Goal: Use online tool/utility: Use online tool/utility

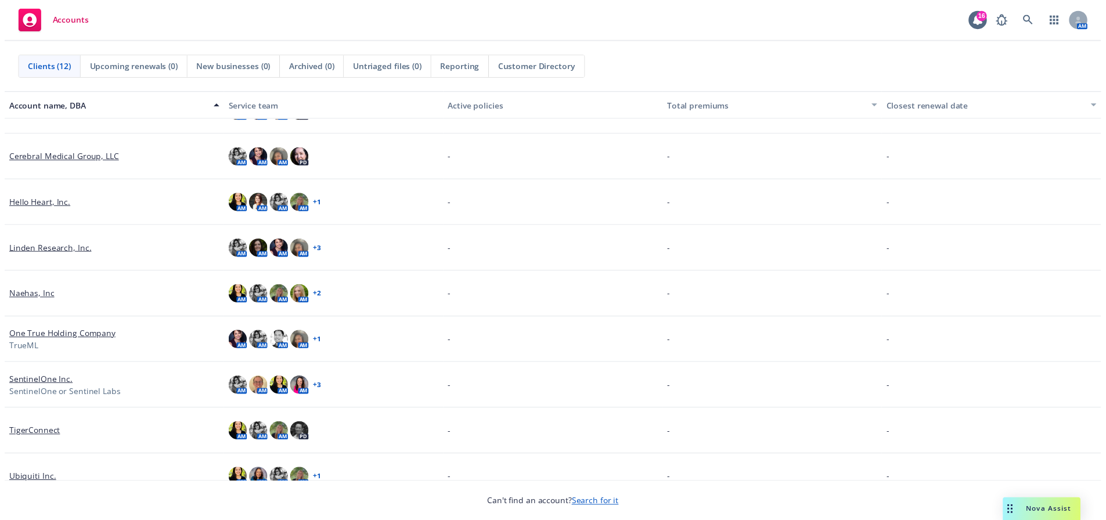
scroll to position [174, 0]
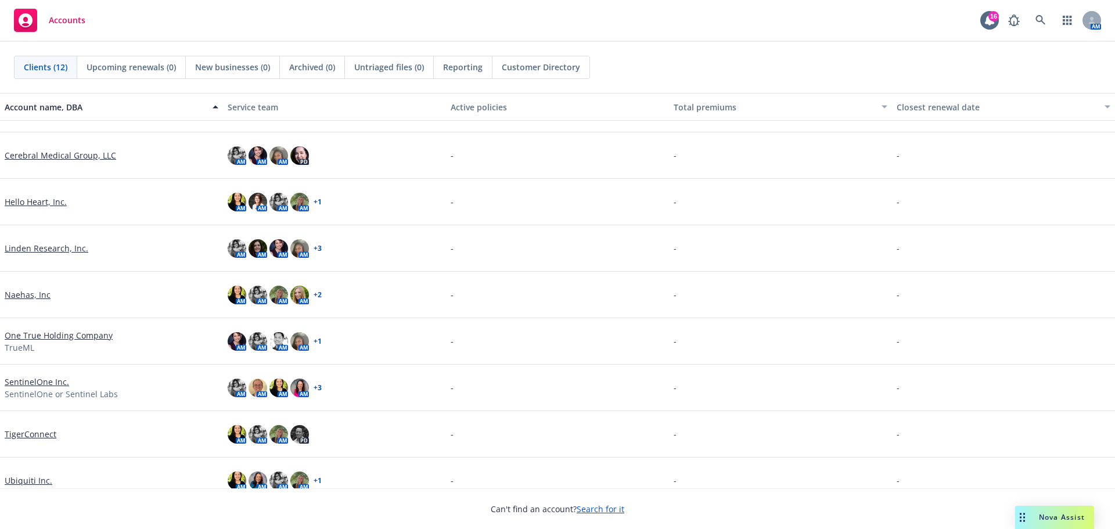
click at [40, 336] on link "One True Holding Company" at bounding box center [59, 335] width 108 height 12
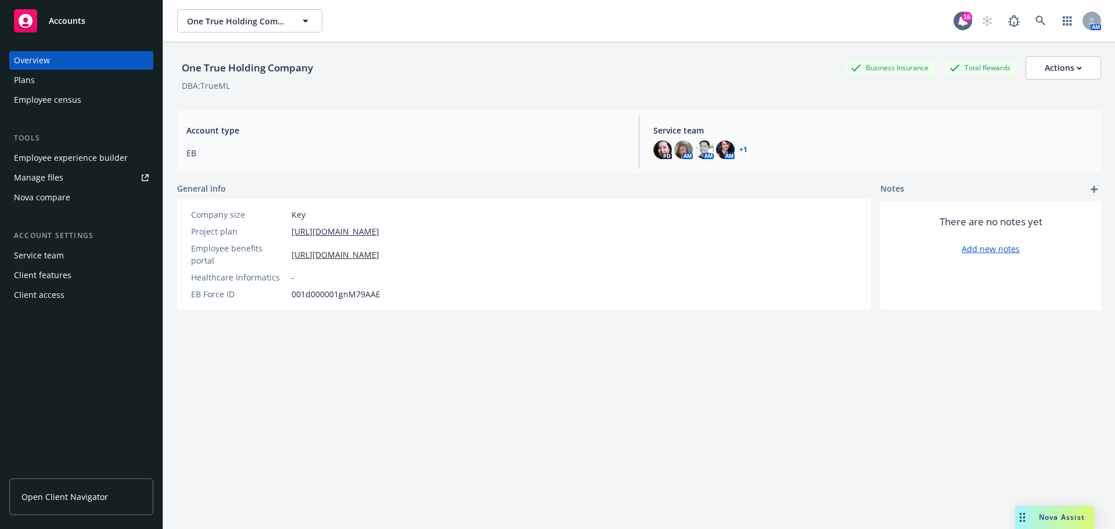
click at [1056, 515] on span "Nova Assist" at bounding box center [1062, 517] width 46 height 10
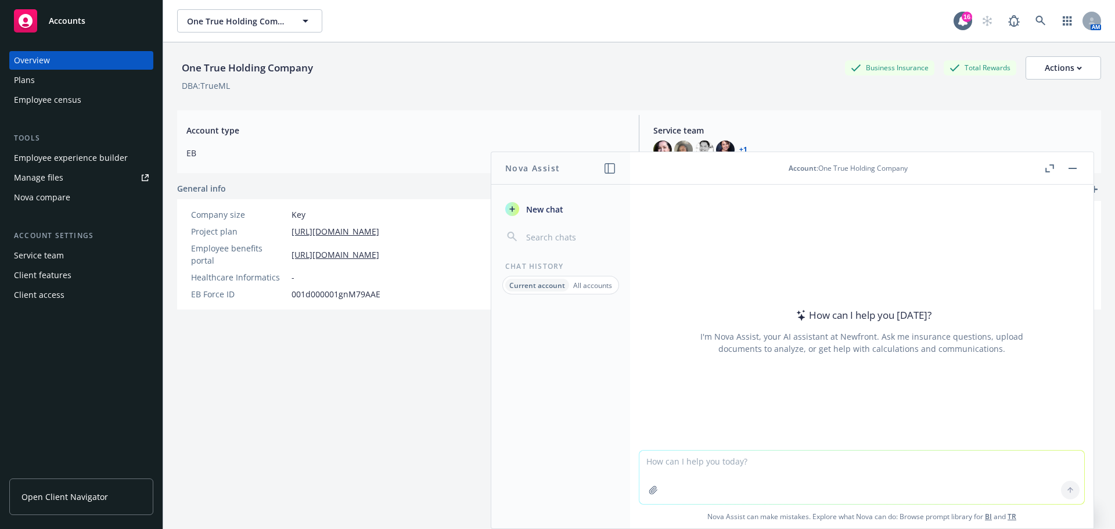
click at [817, 470] on textarea at bounding box center [861, 477] width 445 height 53
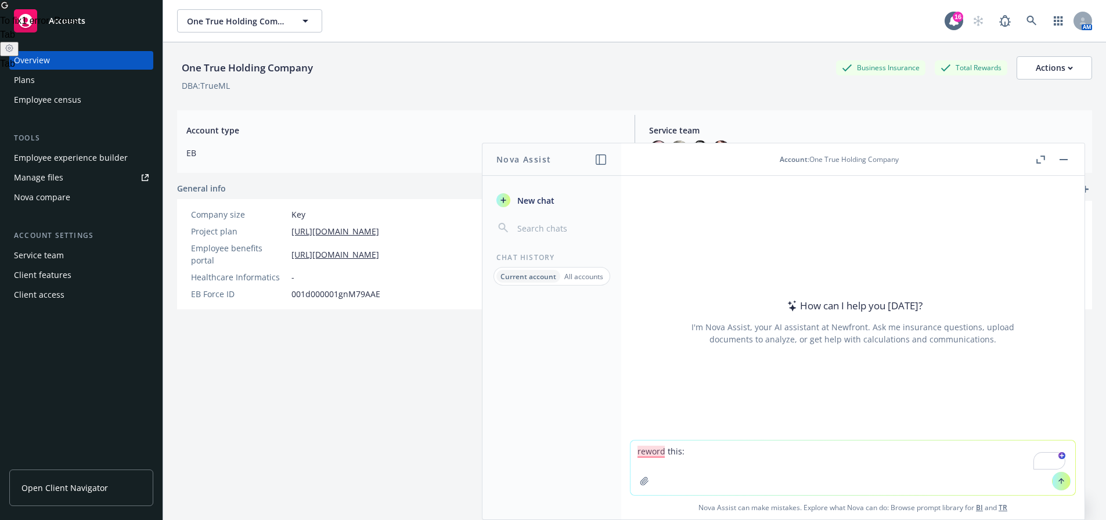
click at [709, 449] on textarea "reword this:" at bounding box center [853, 468] width 445 height 55
paste textarea "Hello [PERSON_NAME] and team, We are pleased to report that the additional time…"
type textarea "reword this: Hello [PERSON_NAME] and team, We are pleased to report that the ad…"
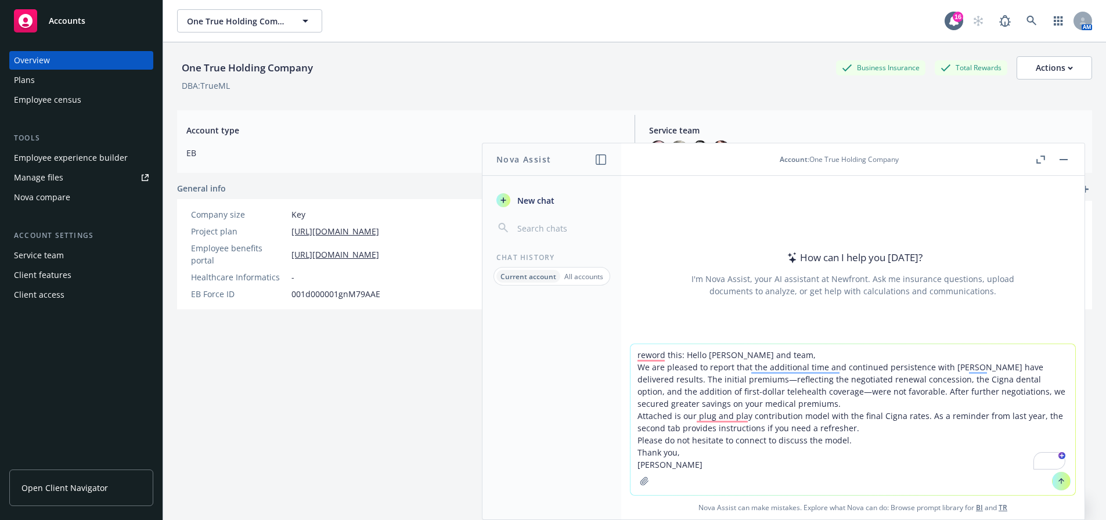
click at [756, 408] on textarea "reword this: Hello [PERSON_NAME] and team, We are pleased to report that the ad…" at bounding box center [853, 419] width 445 height 151
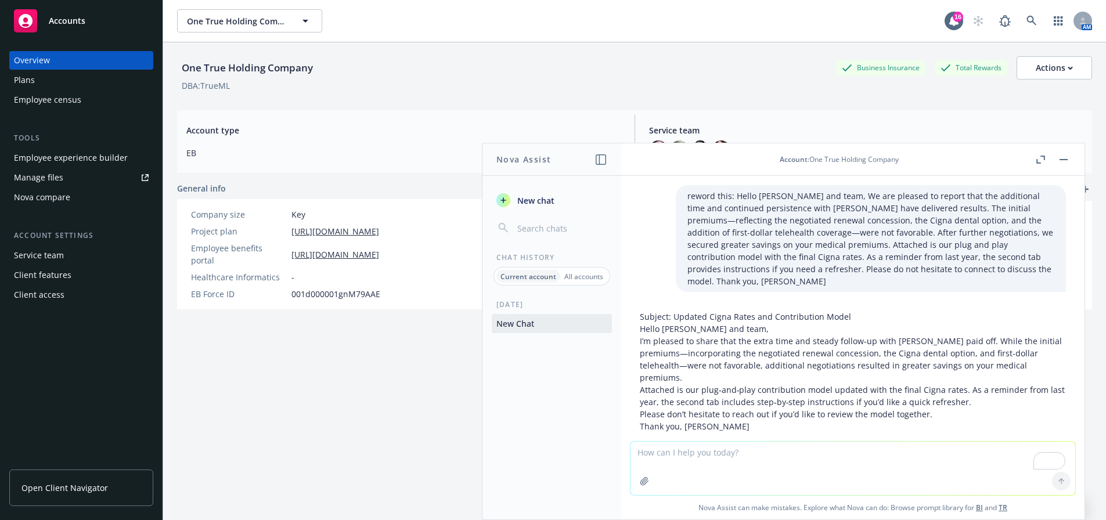
scroll to position [20, 0]
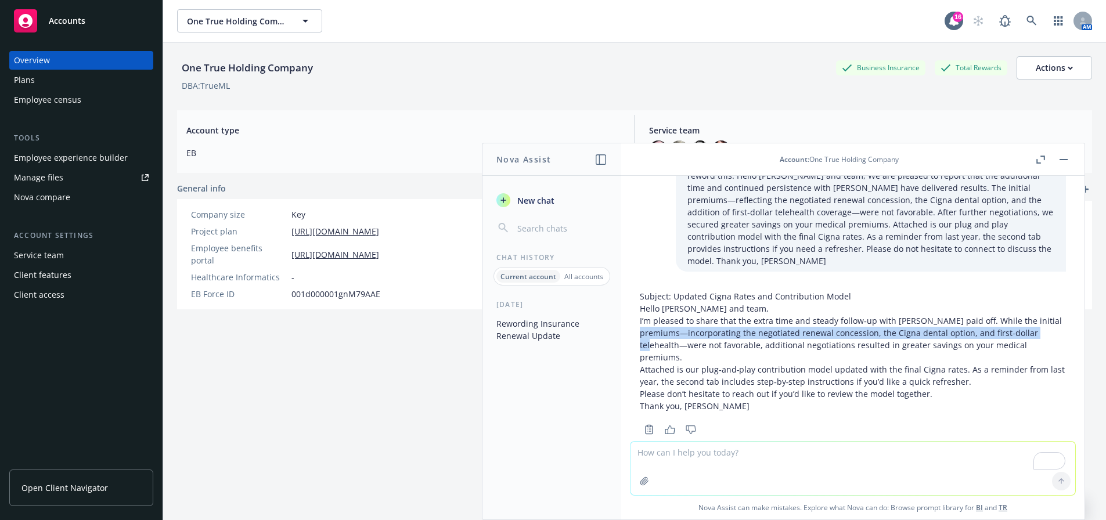
drag, startPoint x: 639, startPoint y: 321, endPoint x: 1044, endPoint y: 324, distance: 404.8
click at [1044, 324] on div "Subject: Updated Cigna Rates and Contribution Model Hello [PERSON_NAME] and tea…" at bounding box center [853, 362] width 445 height 152
click at [964, 322] on p "I’m pleased to share that the extra time and steady follow‑up with [PERSON_NAME…" at bounding box center [853, 339] width 426 height 49
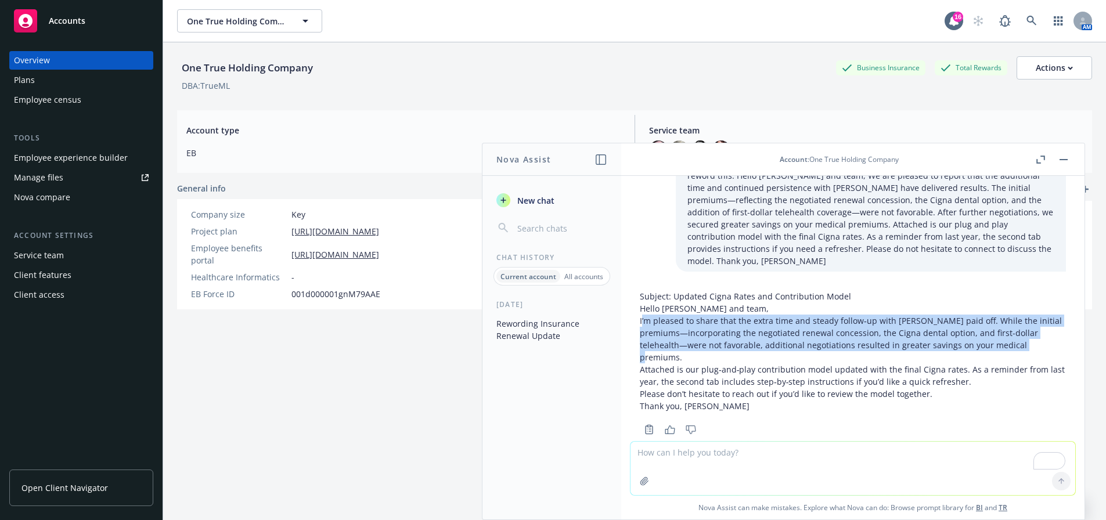
drag, startPoint x: 641, startPoint y: 311, endPoint x: 1019, endPoint y: 330, distance: 378.6
click at [1019, 330] on p "I’m pleased to share that the extra time and steady follow‑up with [PERSON_NAME…" at bounding box center [853, 339] width 426 height 49
drag, startPoint x: 800, startPoint y: 308, endPoint x: 793, endPoint y: 308, distance: 7.6
click at [799, 315] on p "I’m pleased to share that the extra time and steady follow‑up with [PERSON_NAME…" at bounding box center [853, 339] width 426 height 49
drag, startPoint x: 640, startPoint y: 308, endPoint x: 1019, endPoint y: 331, distance: 379.4
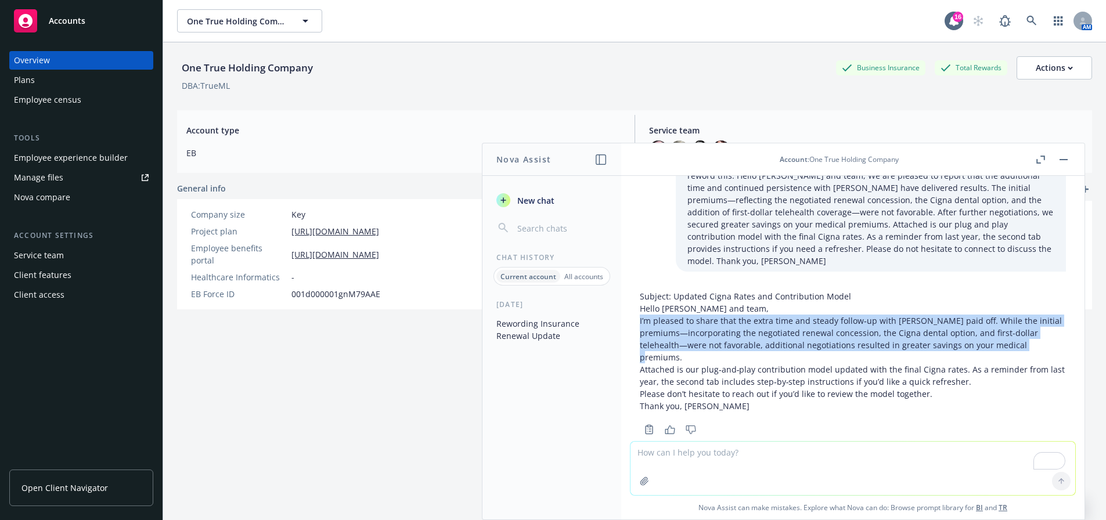
click at [1019, 331] on p "I’m pleased to share that the extra time and steady follow‑up with [PERSON_NAME…" at bounding box center [853, 339] width 426 height 49
copy p "I’m pleased to share that the extra time and steady follow‑up with [PERSON_NAME…"
click at [1067, 160] on button "button" at bounding box center [1064, 160] width 14 height 14
